Goal: Information Seeking & Learning: Learn about a topic

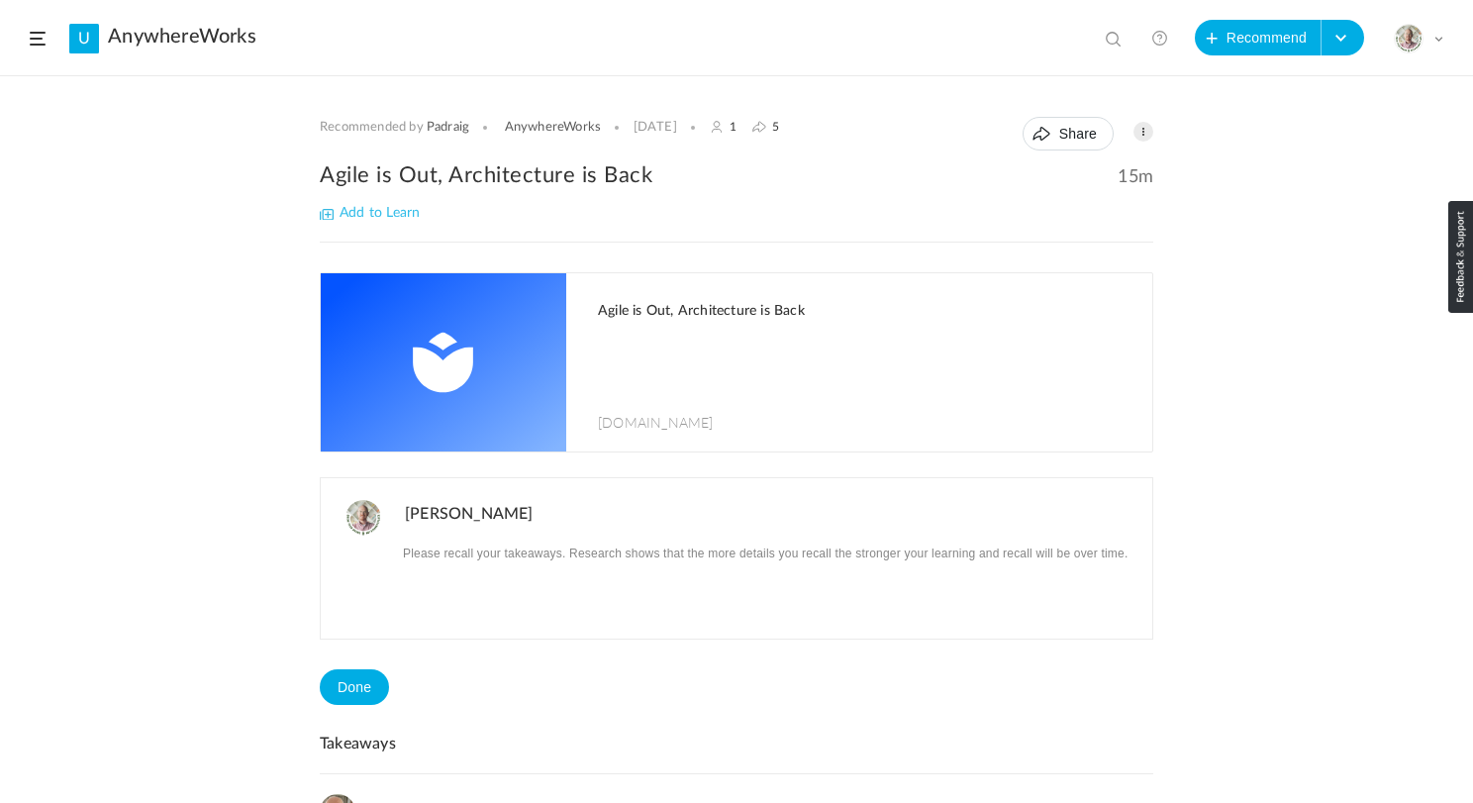
click at [496, 344] on img at bounding box center [443, 362] width 245 height 178
click at [47, 30] on header "U AnywhereWorks View all No results Recommend Create Course My Profile Universi…" at bounding box center [736, 38] width 1473 height 76
click at [325, 216] on span "Add to Learn" at bounding box center [370, 213] width 100 height 14
click at [39, 37] on span at bounding box center [38, 39] width 16 height 14
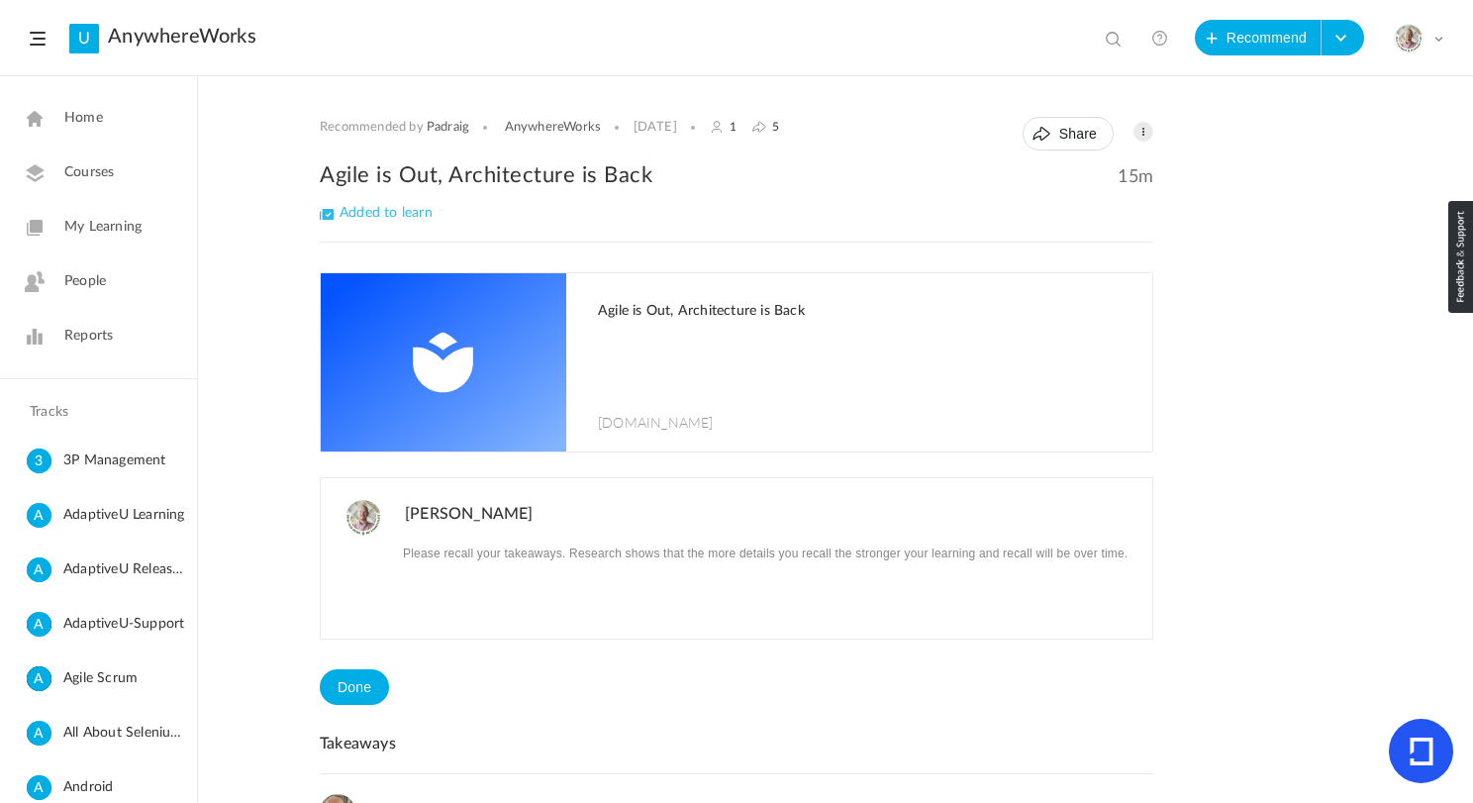
click at [104, 225] on span "My Learning" at bounding box center [102, 227] width 77 height 21
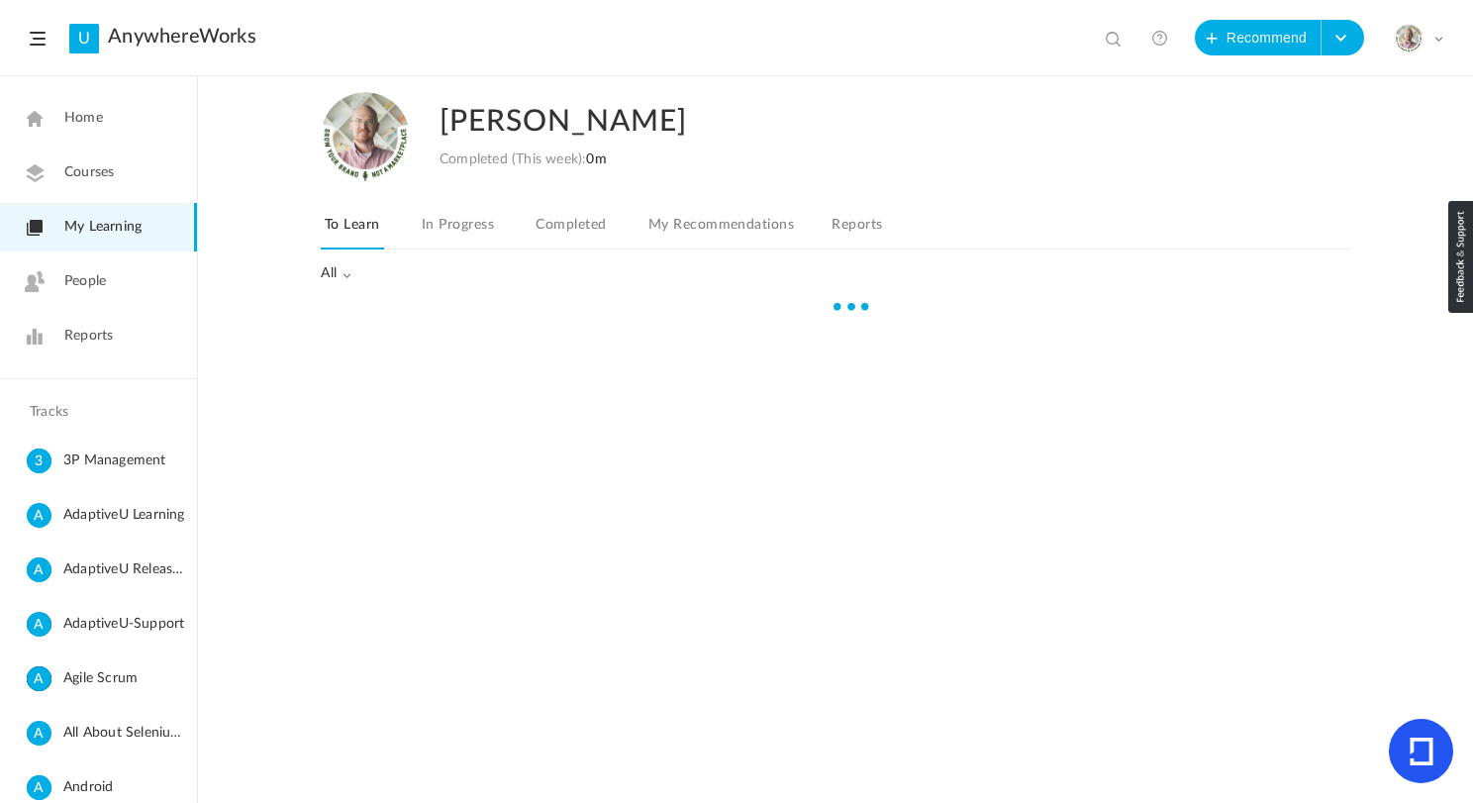
click at [590, 223] on link "Completed" at bounding box center [570, 231] width 78 height 38
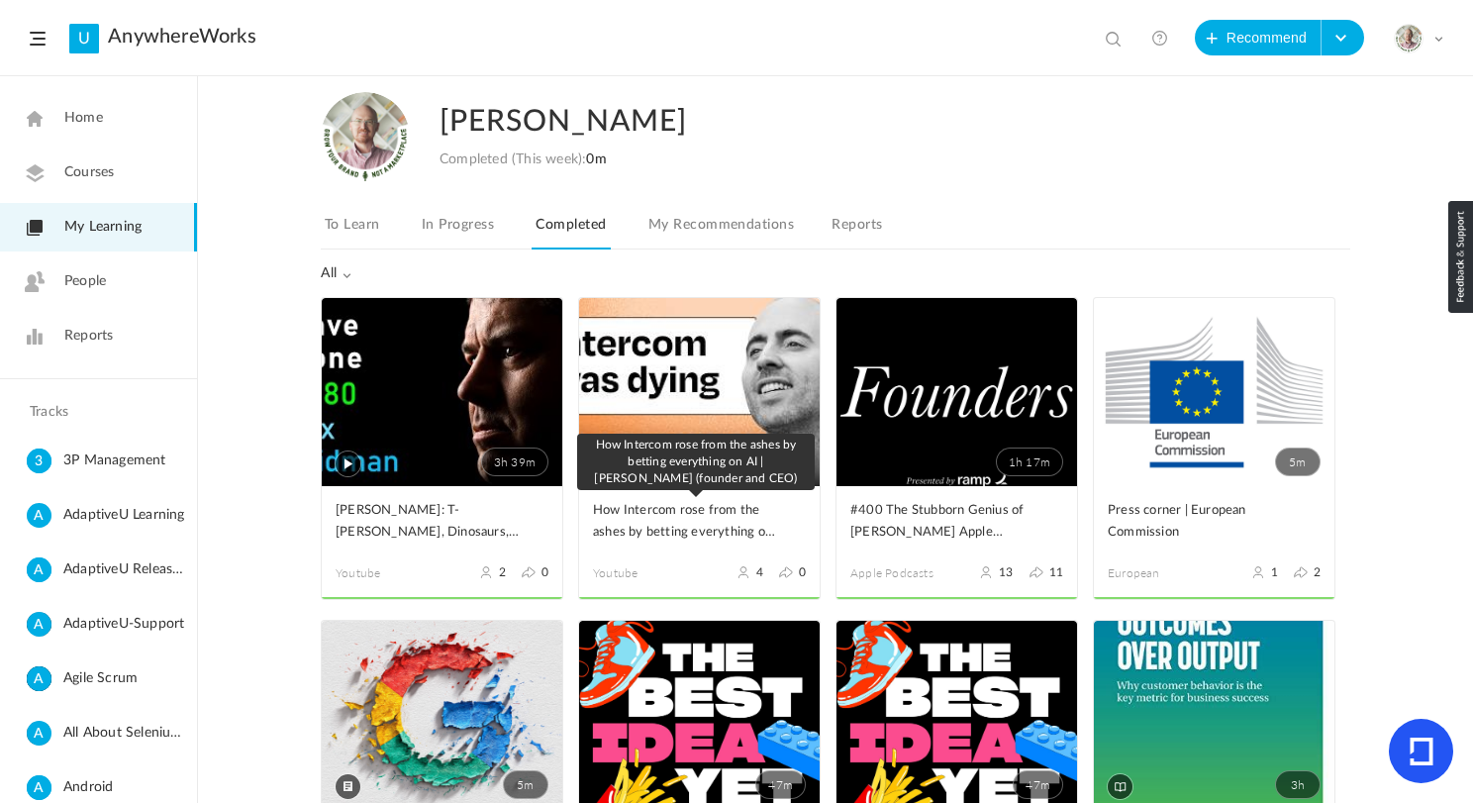
click at [696, 519] on span "How Intercom rose from the ashes by betting everything on AI | [PERSON_NAME] (f…" at bounding box center [684, 522] width 183 height 44
